Goal: Use online tool/utility: Use online tool/utility

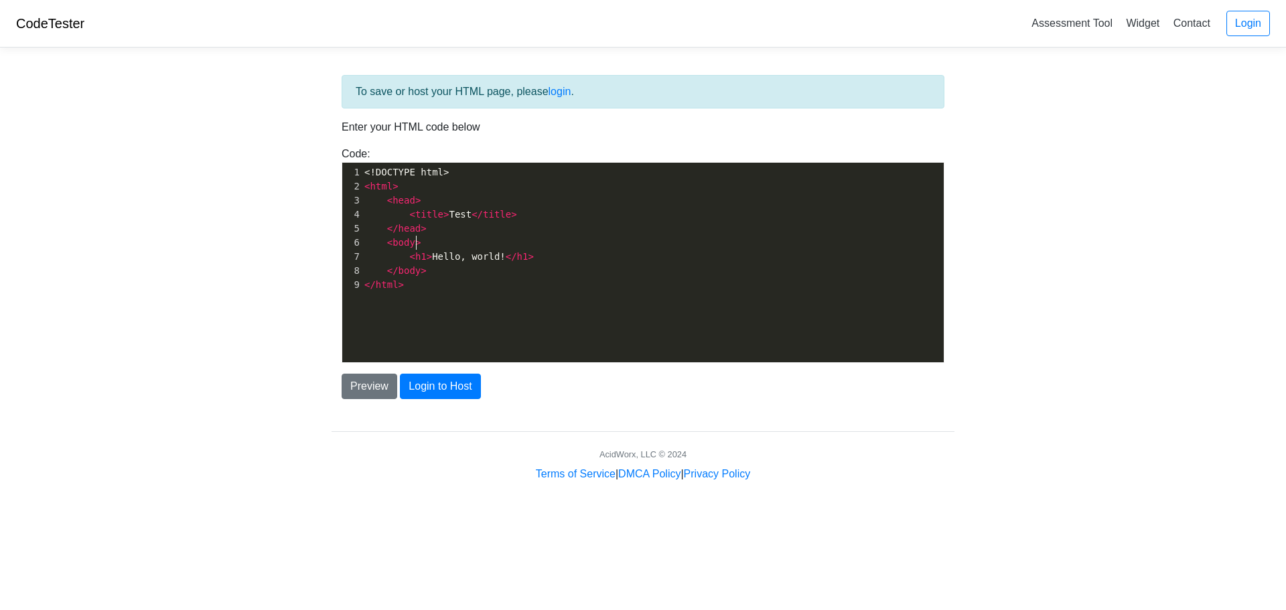
click at [415, 239] on span ">" at bounding box center [417, 242] width 5 height 11
click at [417, 247] on pre "< body >" at bounding box center [658, 243] width 592 height 14
click at [417, 245] on pre "< body >" at bounding box center [658, 243] width 592 height 14
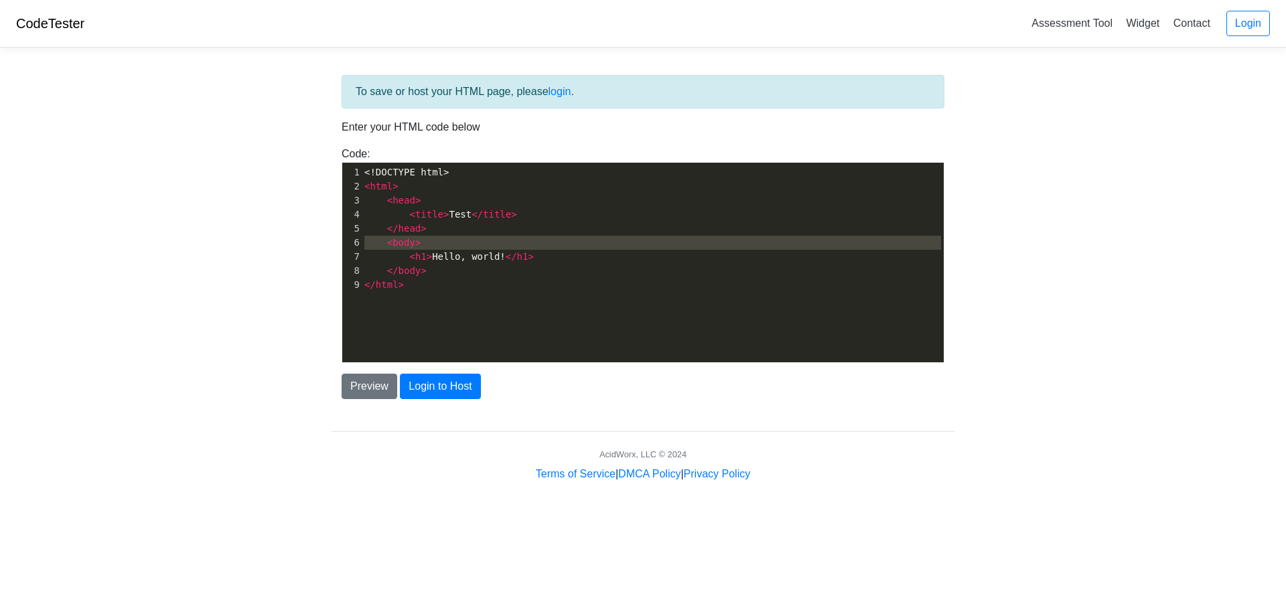
type textarea "<!DOCTYPE html> <html> <head> <title>Test</title> </head> <body> <h1>Hello, wor…"
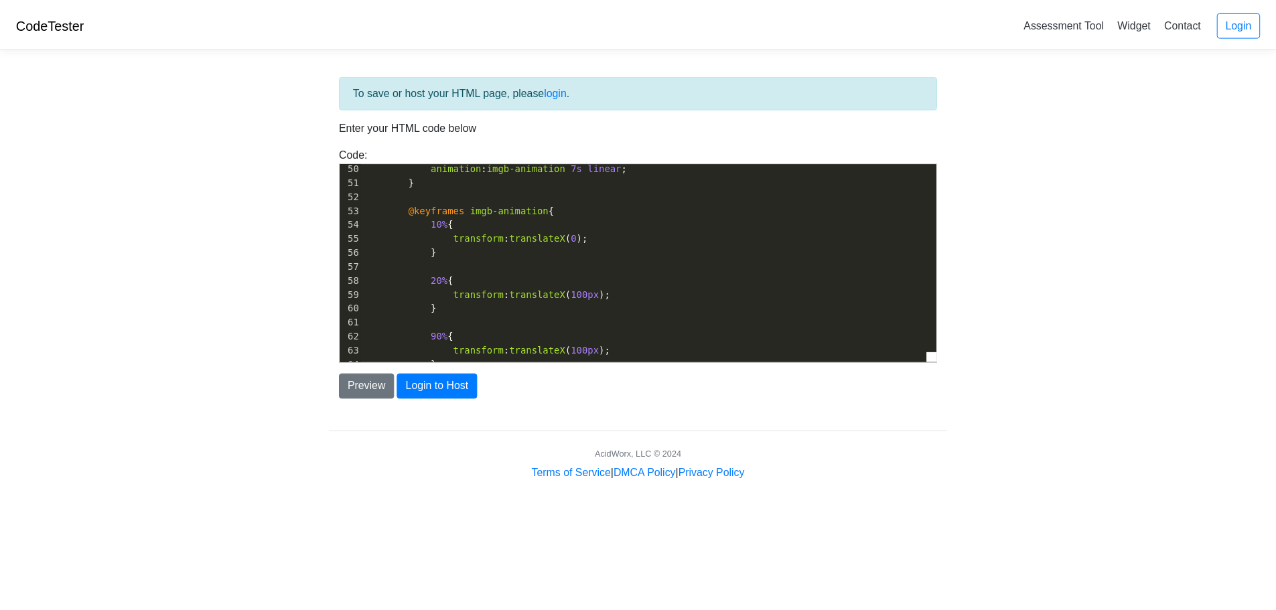
scroll to position [292, 0]
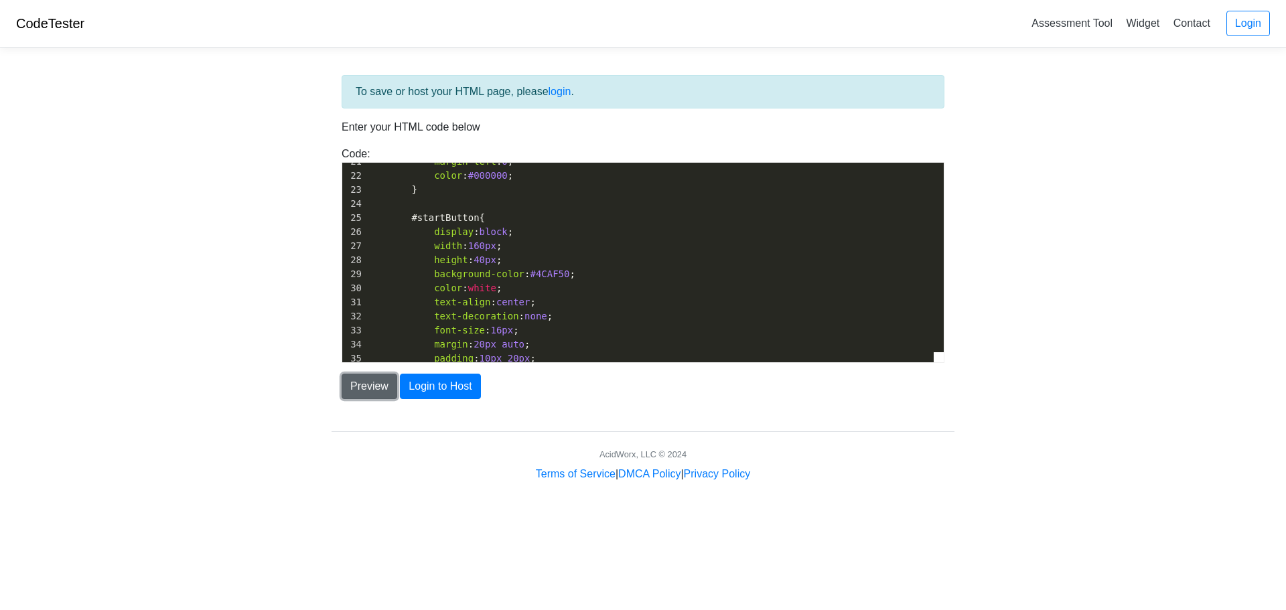
click at [366, 390] on button "Preview" at bounding box center [370, 386] width 56 height 25
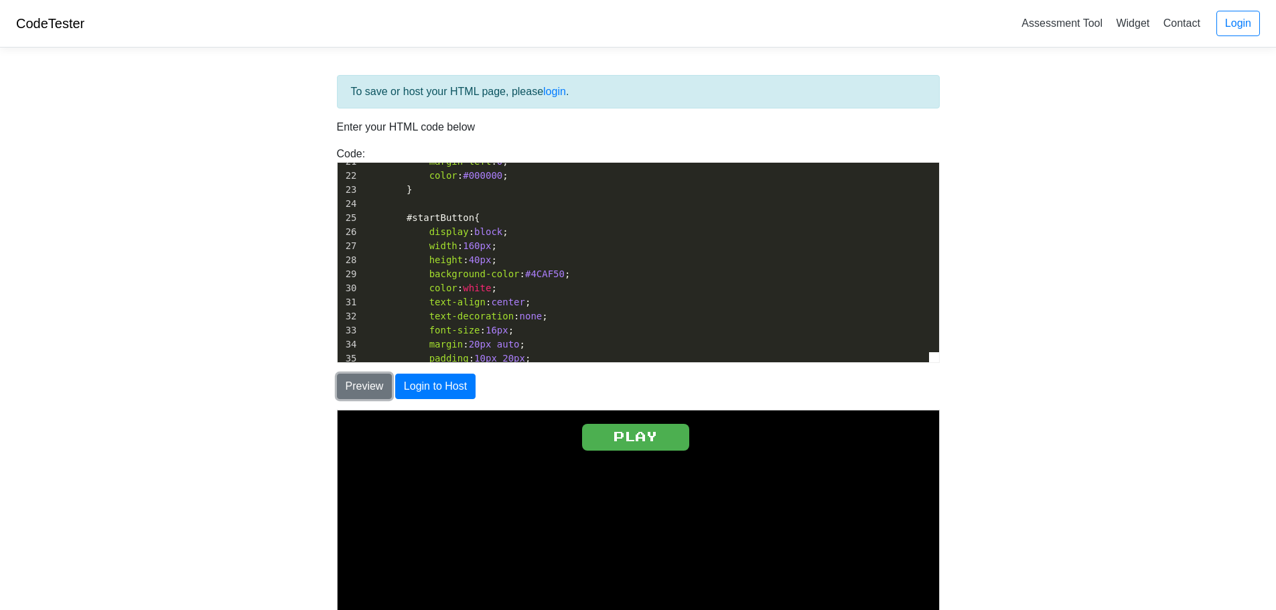
scroll to position [134, 0]
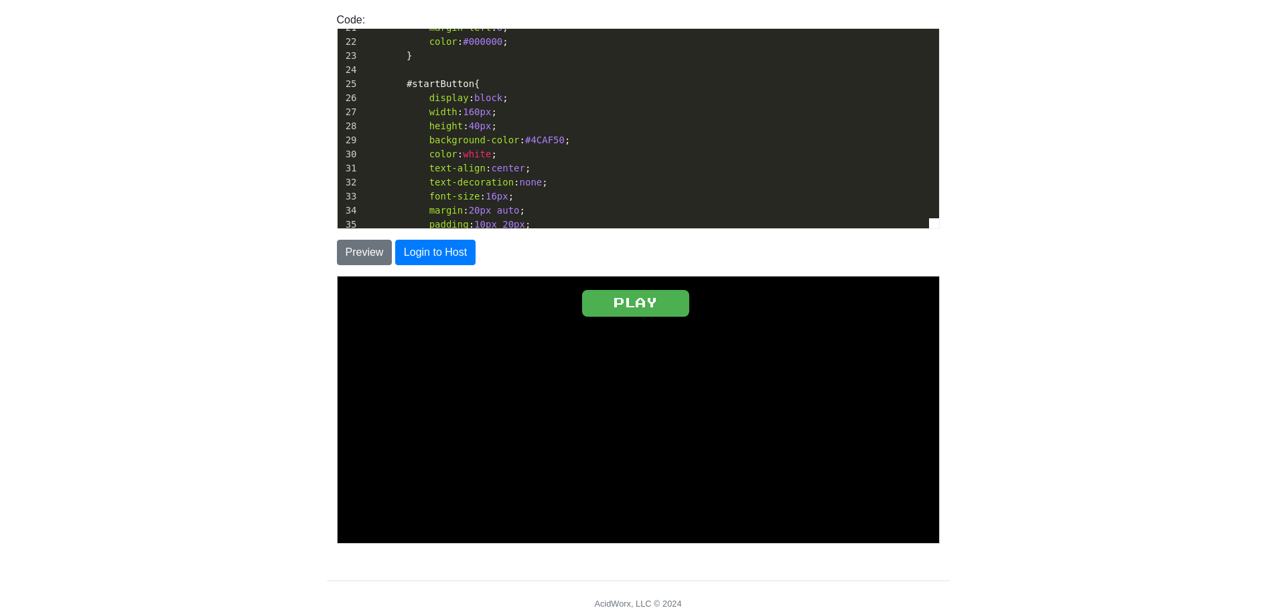
click at [641, 296] on button "PLAY" at bounding box center [634, 302] width 107 height 27
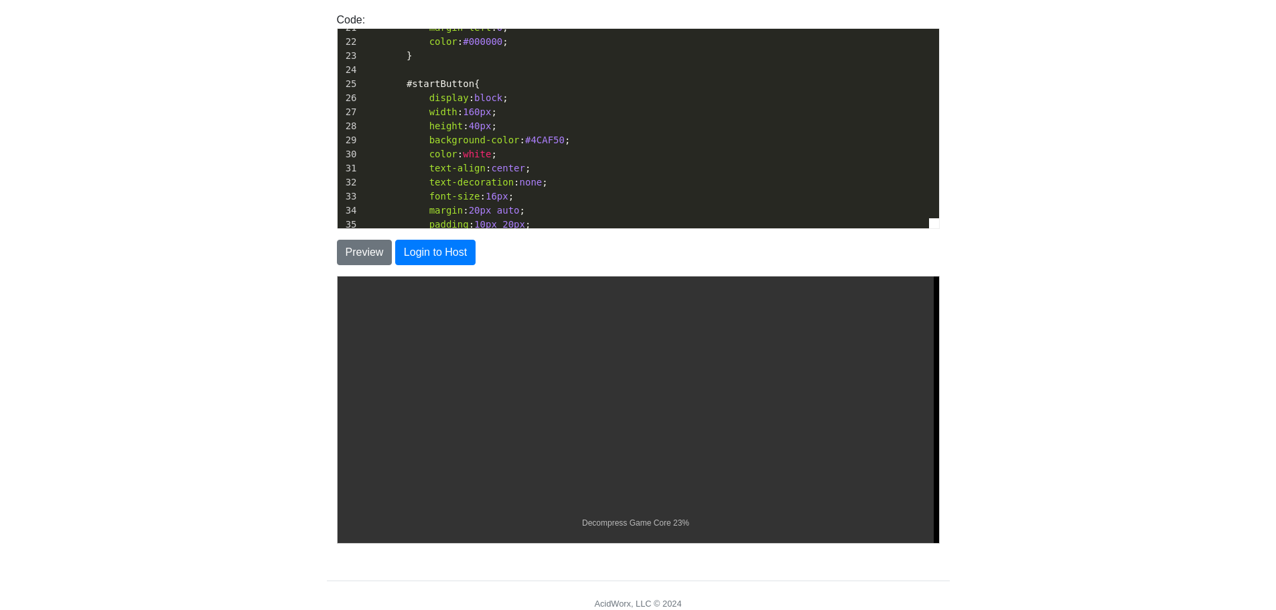
scroll to position [187, 0]
